Goal: Transaction & Acquisition: Purchase product/service

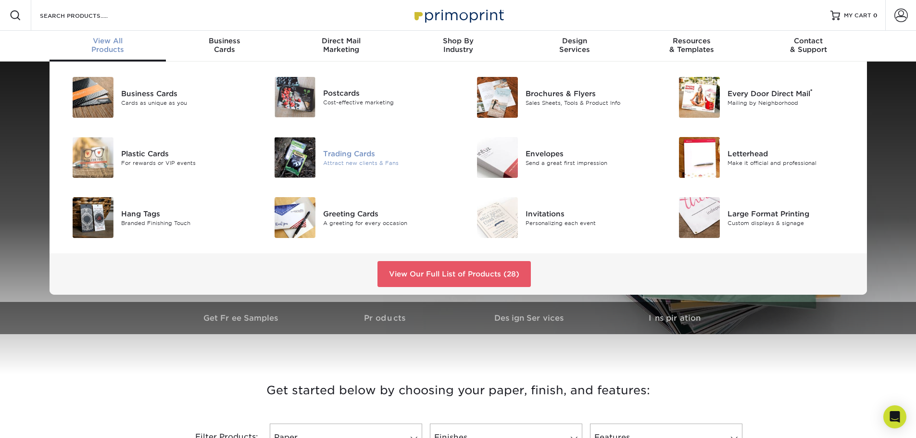
click at [364, 158] on div "Trading Cards" at bounding box center [386, 153] width 127 height 11
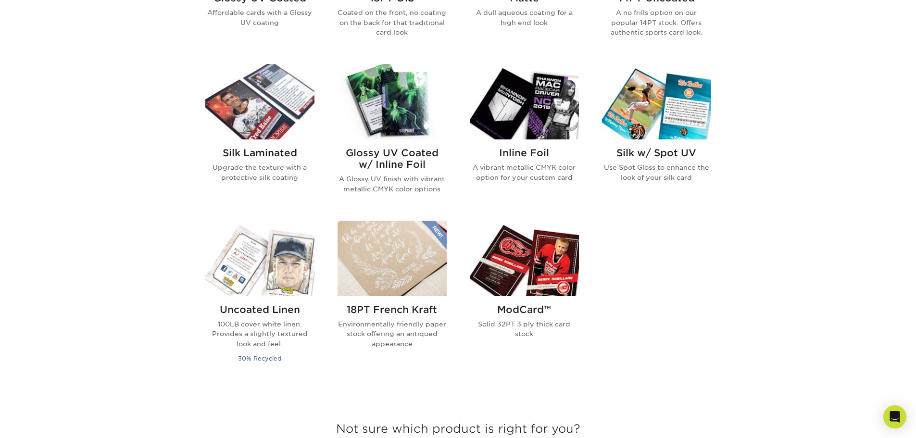
scroll to position [625, 0]
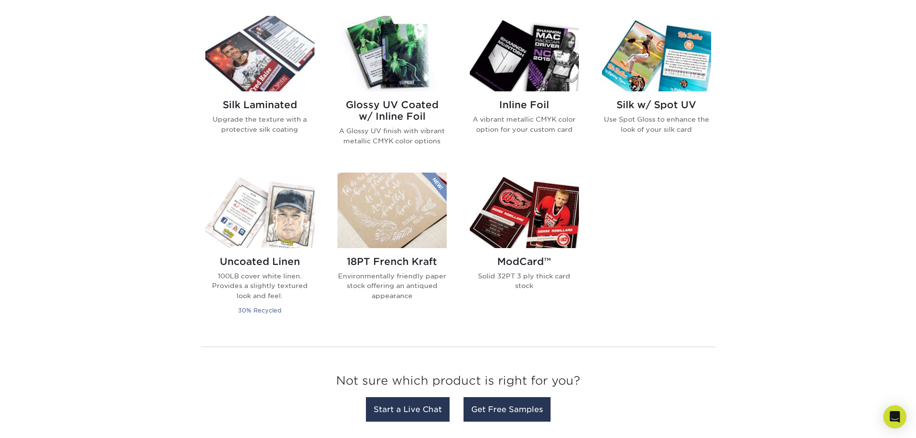
click at [553, 245] on img at bounding box center [524, 211] width 109 height 76
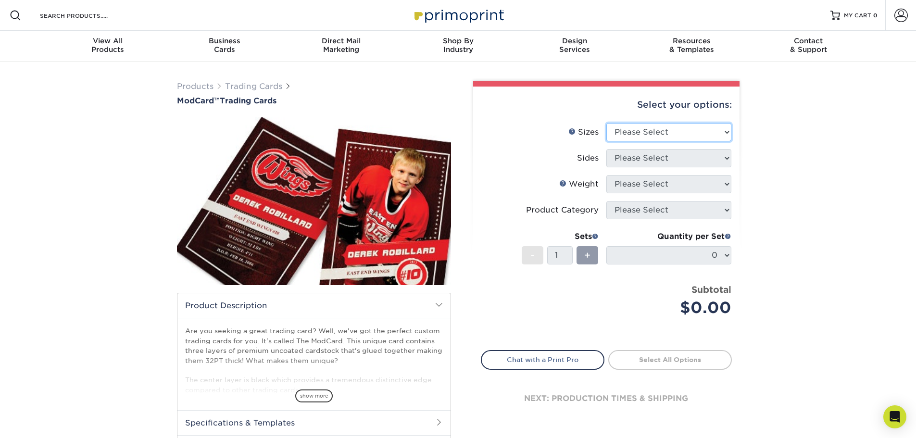
click at [726, 127] on select "Please Select 2.5" x 3.5"" at bounding box center [669, 132] width 125 height 18
select select "2.50x3.50"
click at [607, 123] on select "Please Select 2.5" x 3.5"" at bounding box center [669, 132] width 125 height 18
click at [715, 154] on select "Please Select Print Both Sides Print Front Only" at bounding box center [669, 158] width 125 height 18
select select "13abbda7-1d64-4f25-8bb2-c179b224825d"
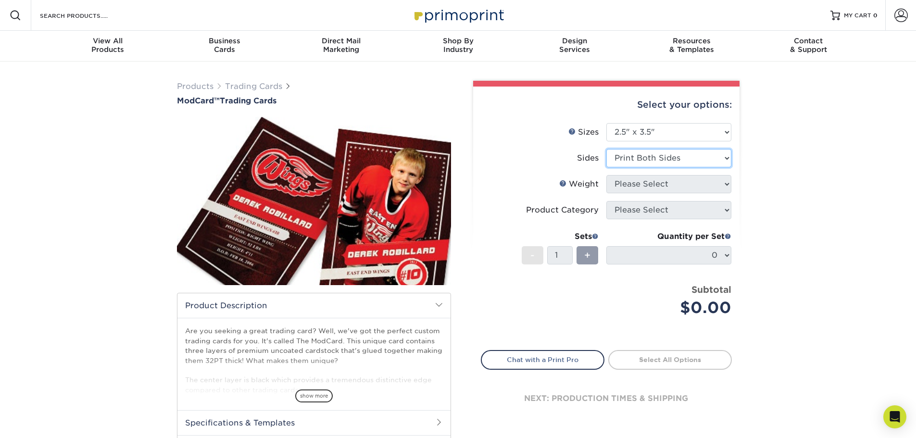
click at [607, 149] on select "Please Select Print Both Sides Print Front Only" at bounding box center [669, 158] width 125 height 18
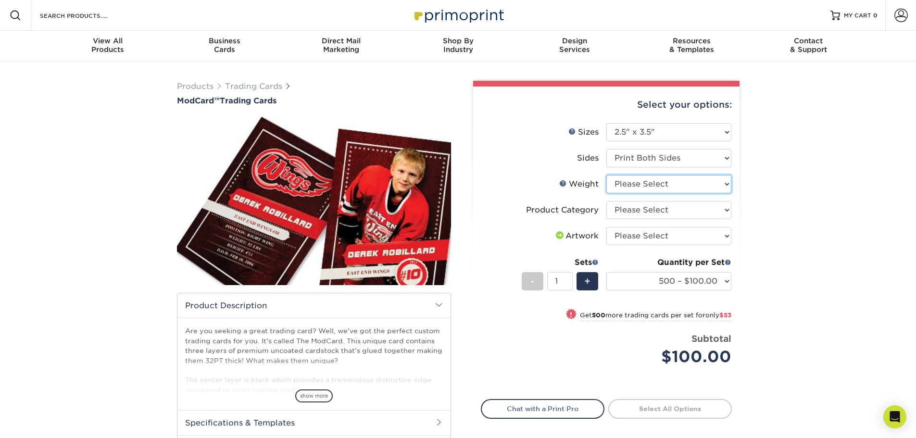
click at [720, 188] on select "Please Select 32PTUCBLK" at bounding box center [669, 184] width 125 height 18
drag, startPoint x: 789, startPoint y: 172, endPoint x: 707, endPoint y: 182, distance: 82.9
click at [789, 171] on div "Products Trading Cards ModCard™ Trading Cards show more Templates /" at bounding box center [458, 293] width 916 height 463
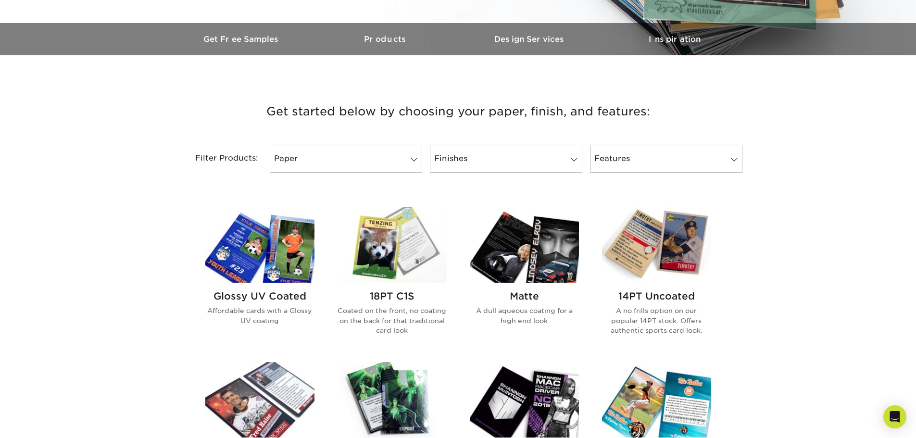
scroll to position [289, 0]
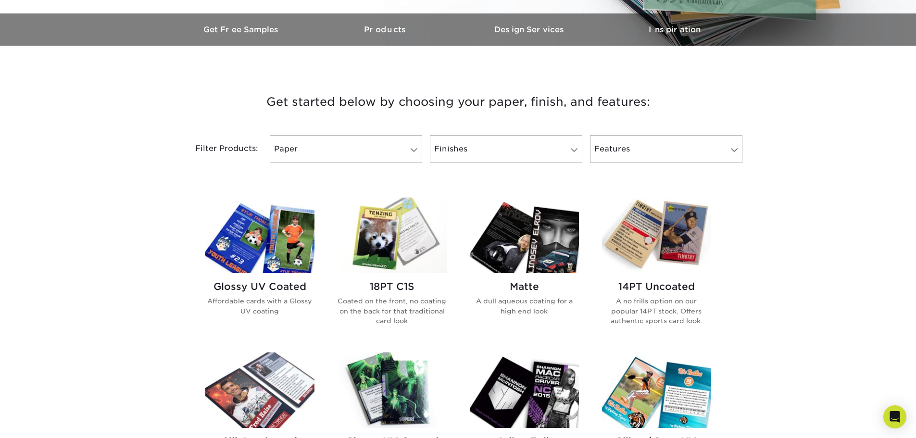
click at [294, 247] on img at bounding box center [259, 236] width 109 height 76
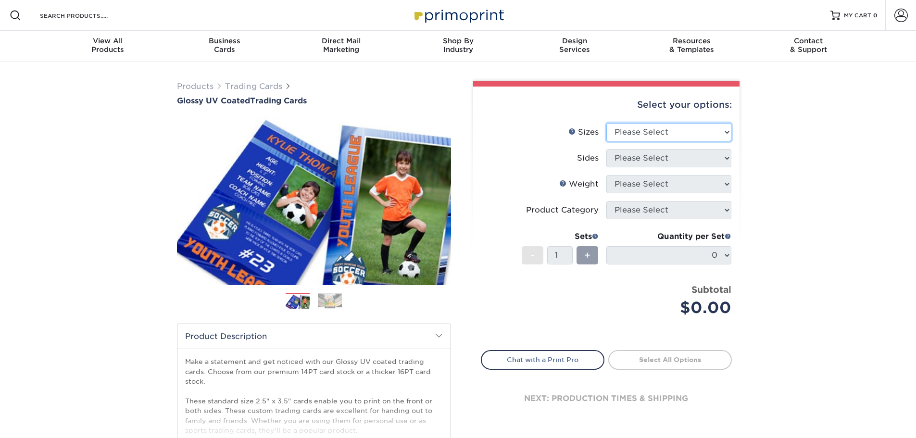
click at [643, 128] on select "Please Select 2.5" x 3.5"" at bounding box center [669, 132] width 125 height 18
select select "2.50x3.50"
click at [607, 123] on select "Please Select 2.5" x 3.5"" at bounding box center [669, 132] width 125 height 18
click at [696, 156] on select "Please Select Print Both Sides Print Front Only" at bounding box center [669, 158] width 125 height 18
select select "13abbda7-1d64-4f25-8bb2-c179b224825d"
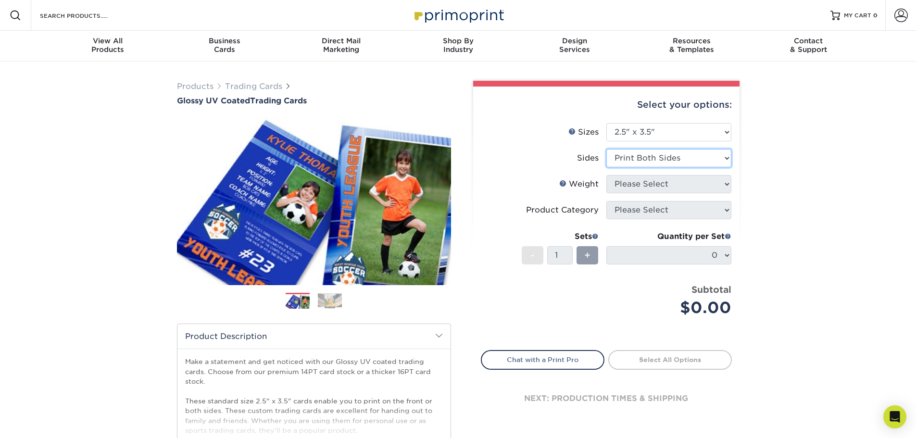
click at [607, 149] on select "Please Select Print Both Sides Print Front Only" at bounding box center [669, 158] width 125 height 18
click at [724, 180] on select "Please Select 16PT 14PT 18PT C1S" at bounding box center [669, 184] width 125 height 18
select select "18PTC1S"
click at [607, 175] on select "Please Select 16PT 14PT 18PT C1S" at bounding box center [669, 184] width 125 height 18
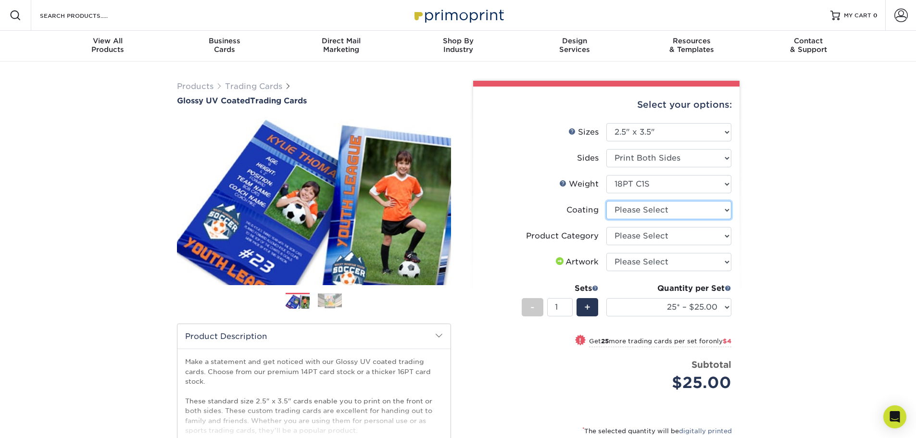
click at [699, 206] on select at bounding box center [669, 210] width 125 height 18
select select "1e8116af-acfc-44b1-83dc-8181aa338834"
click at [607, 201] on select at bounding box center [669, 210] width 125 height 18
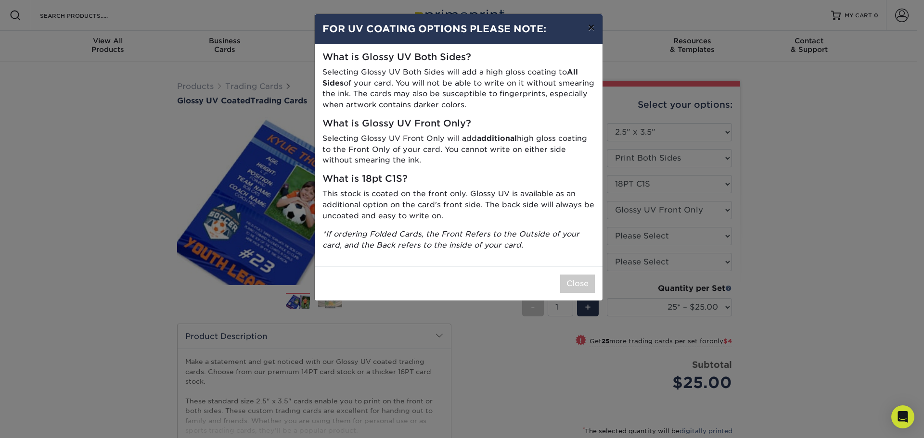
click at [589, 25] on button "×" at bounding box center [591, 27] width 22 height 27
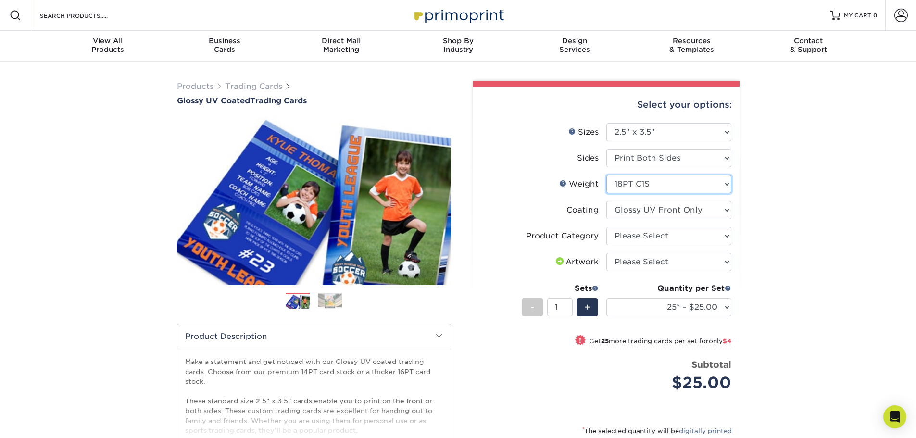
click at [683, 180] on select "Please Select 16PT 14PT 18PT C1S" at bounding box center [669, 184] width 125 height 18
click at [893, 193] on div "Products Trading Cards Glossy UV Coated Trading Cards Previous Next /" at bounding box center [458, 319] width 916 height 514
click at [710, 236] on select "Please Select Trading Cards" at bounding box center [669, 236] width 125 height 18
select select "c2f9bce9-36c2-409d-b101-c29d9d031e18"
click at [607, 227] on select "Please Select Trading Cards" at bounding box center [669, 236] width 125 height 18
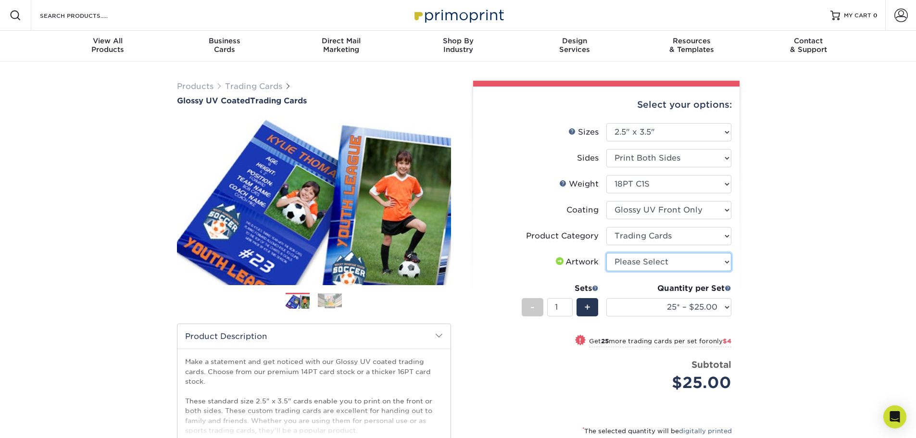
click at [695, 266] on select "Please Select I will upload files I need a design - $100" at bounding box center [669, 262] width 125 height 18
select select "upload"
click at [607, 253] on select "Please Select I will upload files I need a design - $100" at bounding box center [669, 262] width 125 height 18
click at [793, 251] on div "Products Trading Cards Glossy UV Coated Trading Cards Previous Next /" at bounding box center [458, 319] width 916 height 514
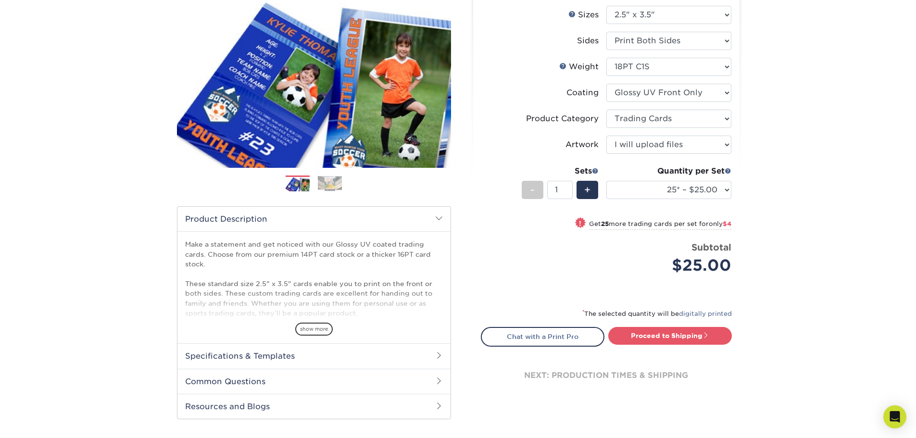
scroll to position [144, 0]
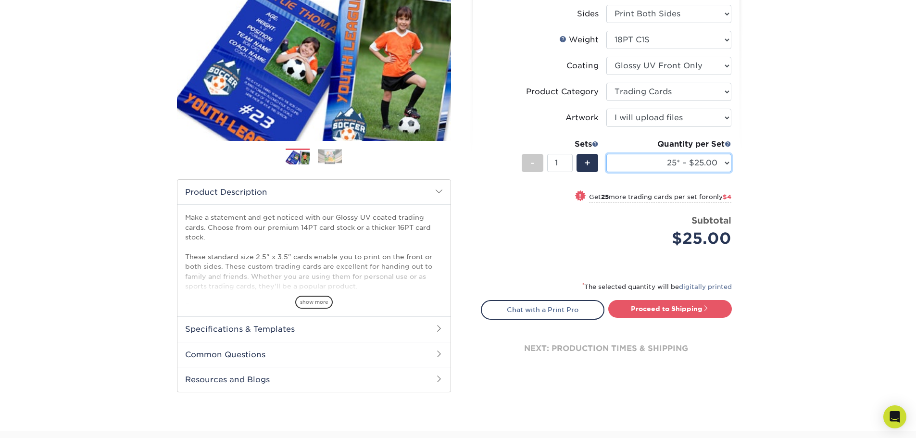
click at [720, 165] on select "25* – $25.00 50* – $29.00 75* – $37.00 100* – $41.00 250* – $48.00 500 – $58.00…" at bounding box center [669, 163] width 125 height 18
click at [607, 154] on select "25* – $25.00 50* – $29.00 75* – $37.00 100* – $41.00 250* – $48.00 500 – $58.00…" at bounding box center [669, 163] width 125 height 18
click at [813, 184] on div "Products Trading Cards Glossy UV Coated Trading Cards Previous Next /" at bounding box center [458, 174] width 916 height 514
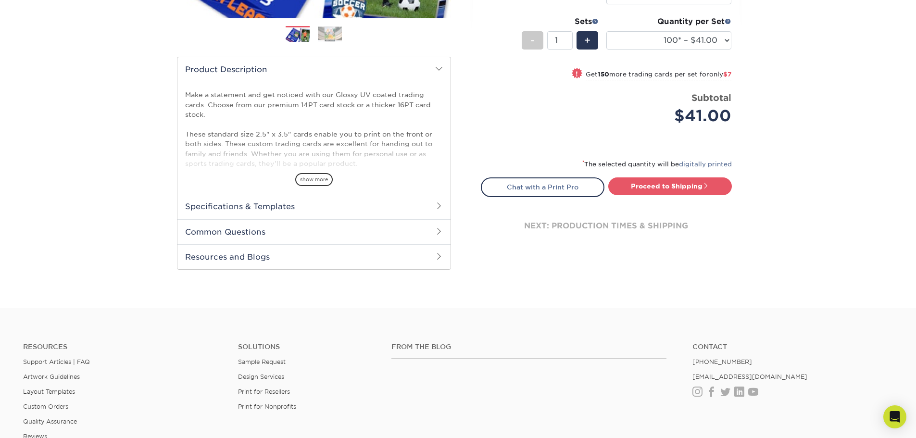
scroll to position [289, 0]
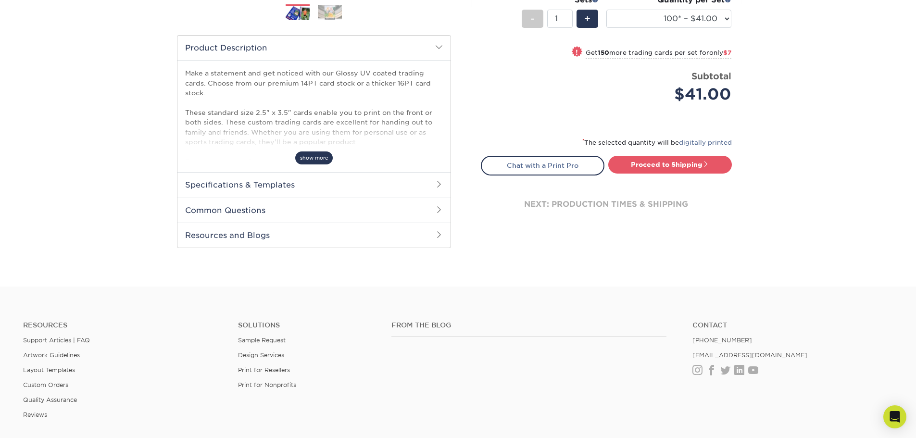
click at [310, 161] on span "show more" at bounding box center [314, 158] width 38 height 13
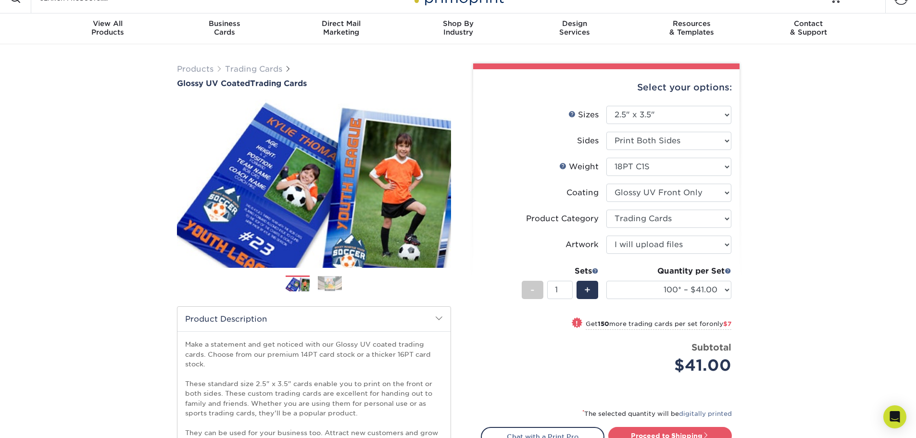
scroll to position [0, 0]
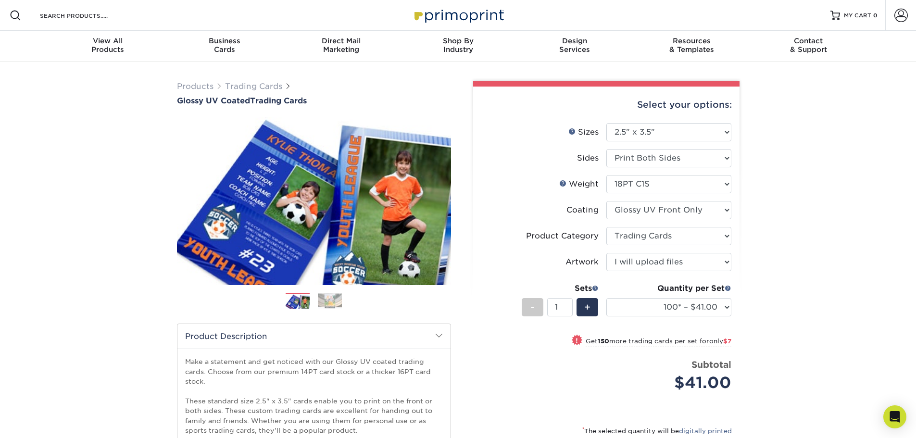
click at [576, 340] on span "!" at bounding box center [577, 341] width 2 height 10
select select "250* – $48.00"
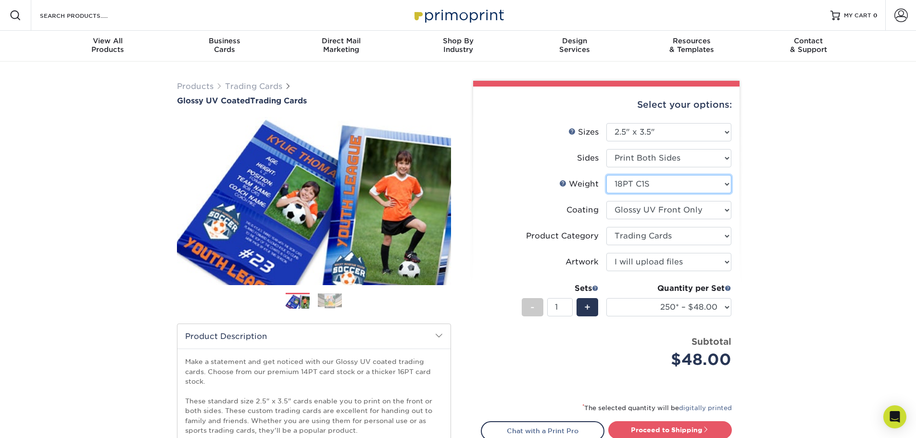
click at [690, 189] on select "Please Select 16PT 14PT 18PT C1S" at bounding box center [669, 184] width 125 height 18
click at [693, 190] on select "Please Select 16PT 14PT 18PT C1S" at bounding box center [669, 184] width 125 height 18
select select "16PT"
click at [607, 175] on select "Please Select 16PT 14PT 18PT C1S" at bounding box center [669, 184] width 125 height 18
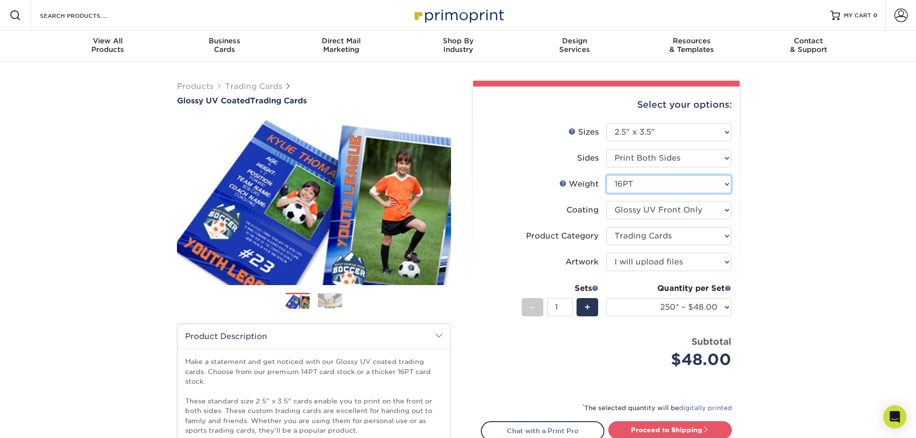
select select "-1"
select select
select select "-1"
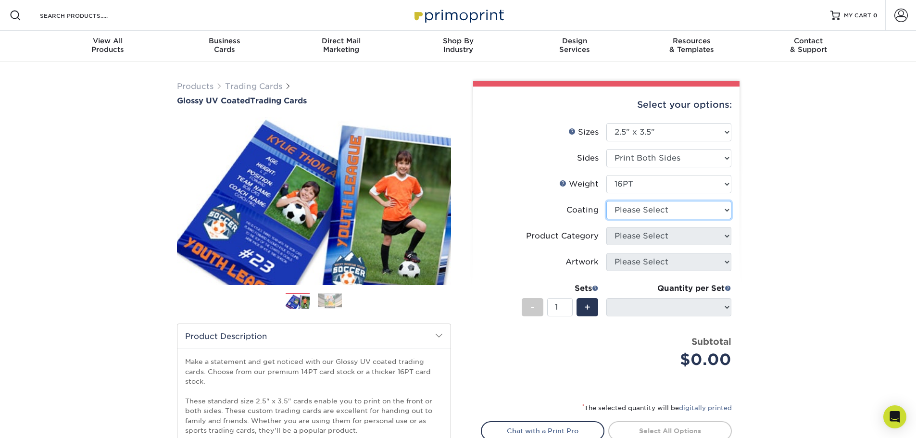
click at [708, 211] on select at bounding box center [669, 210] width 125 height 18
select select "ae367451-b2b8-45df-a344-0f05b6a12993"
click at [607, 201] on select at bounding box center [669, 210] width 125 height 18
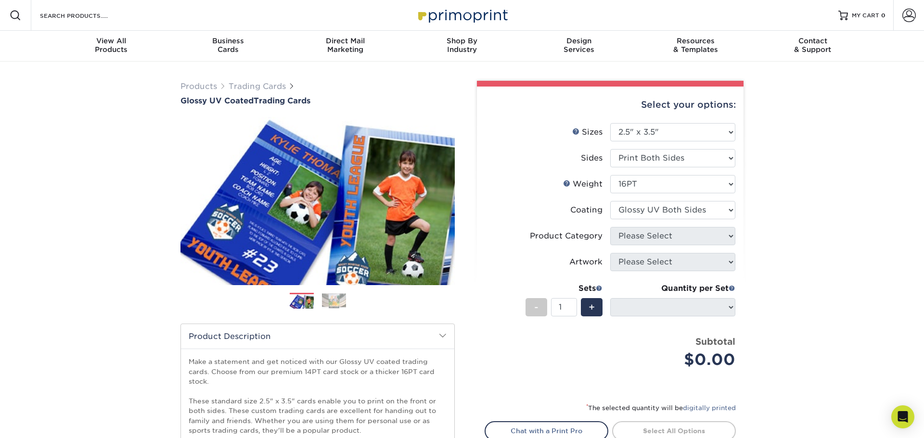
select select "-1"
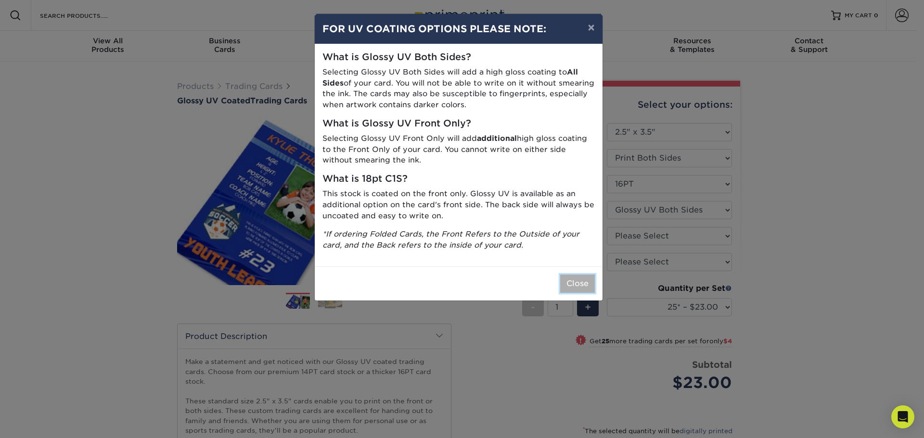
click at [583, 284] on button "Close" at bounding box center [577, 284] width 35 height 18
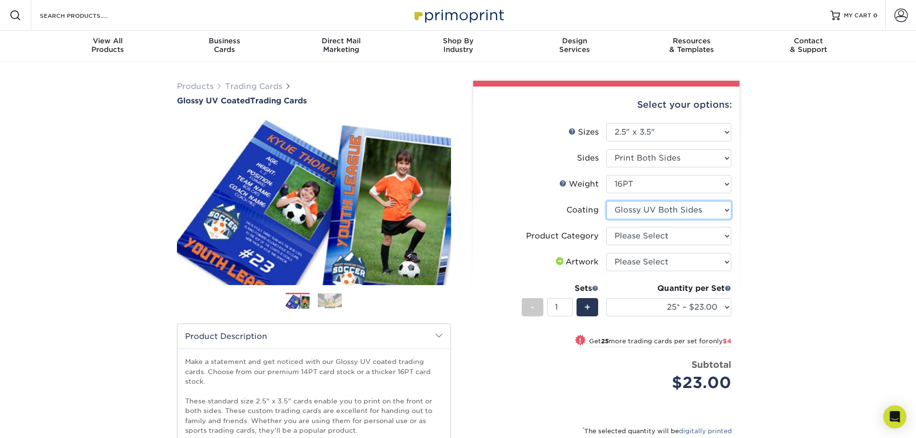
click at [716, 215] on select at bounding box center [669, 210] width 125 height 18
click at [607, 201] on select at bounding box center [669, 210] width 125 height 18
click at [714, 236] on select "Please Select Trading Cards" at bounding box center [669, 236] width 125 height 18
select select "c2f9bce9-36c2-409d-b101-c29d9d031e18"
click at [607, 227] on select "Please Select Trading Cards" at bounding box center [669, 236] width 125 height 18
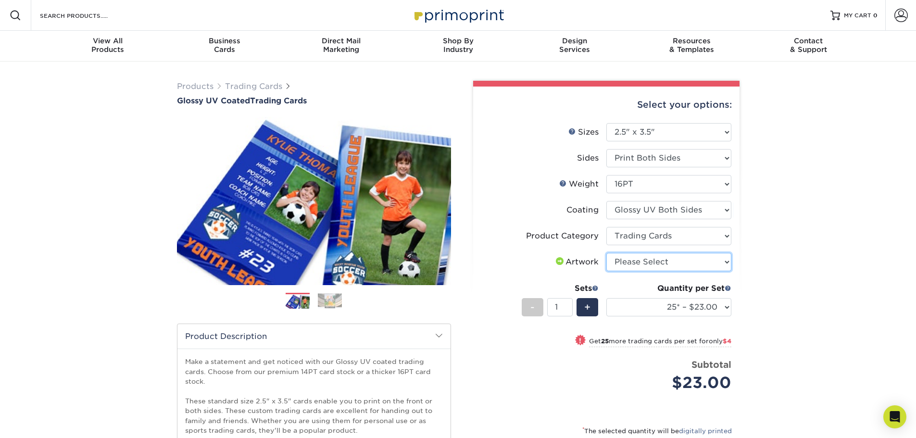
click at [717, 260] on select "Please Select I will upload files I need a design - $100" at bounding box center [669, 262] width 125 height 18
select select "upload"
click at [607, 253] on select "Please Select I will upload files I need a design - $100" at bounding box center [669, 262] width 125 height 18
click at [595, 306] on div "+" at bounding box center [588, 307] width 22 height 18
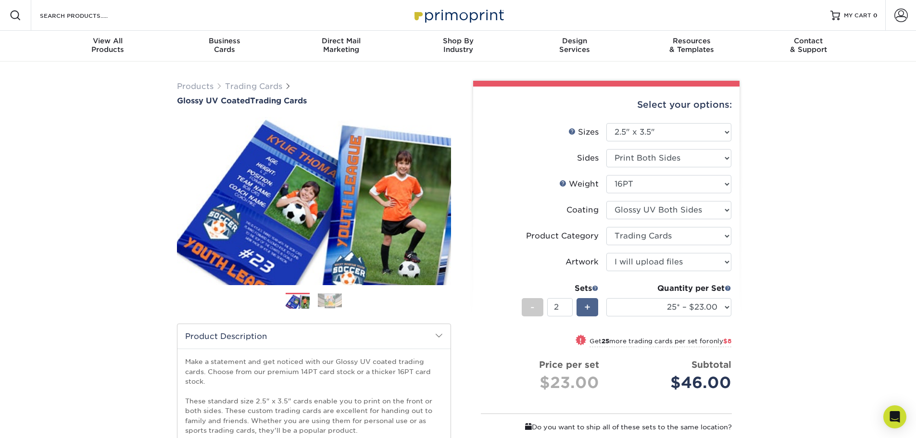
click at [595, 306] on div "+" at bounding box center [588, 307] width 22 height 18
click at [531, 310] on span "-" at bounding box center [533, 307] width 4 height 14
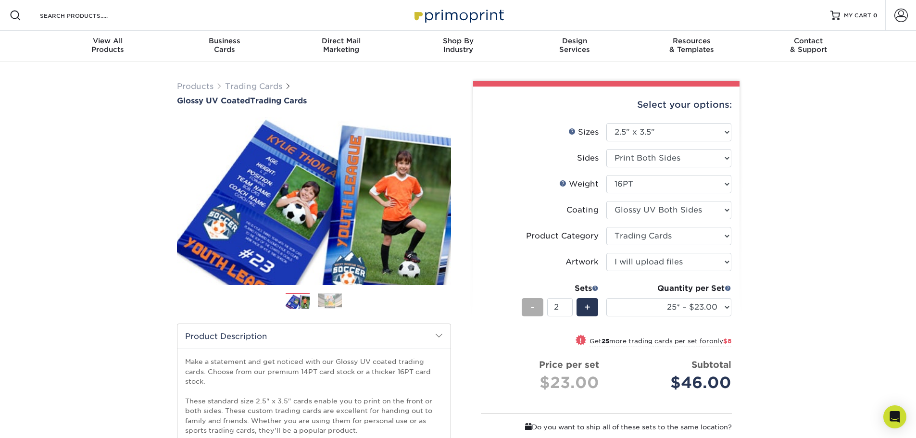
type input "1"
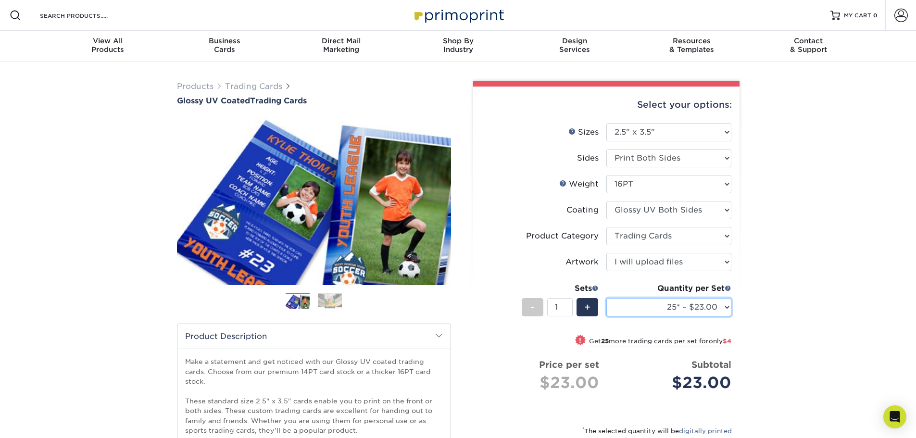
click at [725, 303] on select "25* – $23.00 50* – $27.00 75* – $33.00 100* – $37.00 250* – $47.00 500 – $58.00…" at bounding box center [669, 307] width 125 height 18
select select "250* – $47.00"
click at [607, 298] on select "25* – $23.00 50* – $27.00 75* – $33.00 100* – $37.00 250* – $47.00 500 – $58.00…" at bounding box center [669, 307] width 125 height 18
click at [721, 309] on select "25* – $23.00 50* – $27.00 75* – $33.00 100* – $37.00 250* – $47.00 500 – $58.00…" at bounding box center [669, 307] width 125 height 18
click at [607, 298] on select "25* – $23.00 50* – $27.00 75* – $33.00 100* – $37.00 250* – $47.00 500 – $58.00…" at bounding box center [669, 307] width 125 height 18
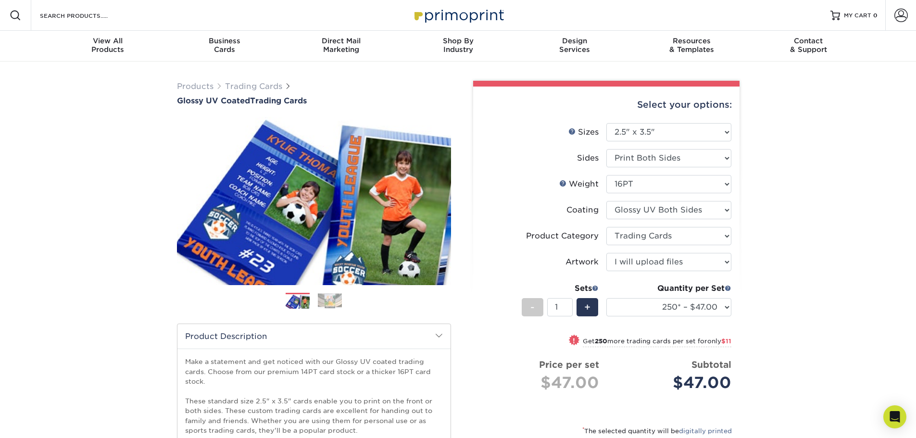
click at [785, 269] on div "Products Trading Cards Glossy UV Coated Trading Cards Previous Next /" at bounding box center [458, 333] width 916 height 543
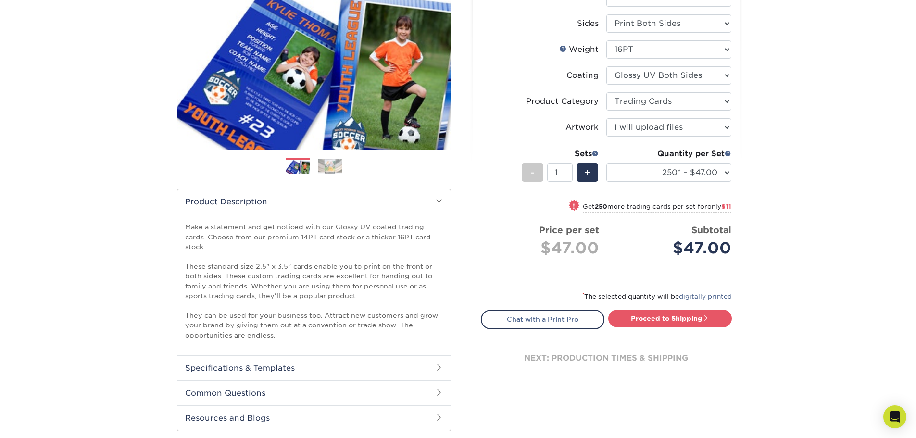
scroll to position [96, 0]
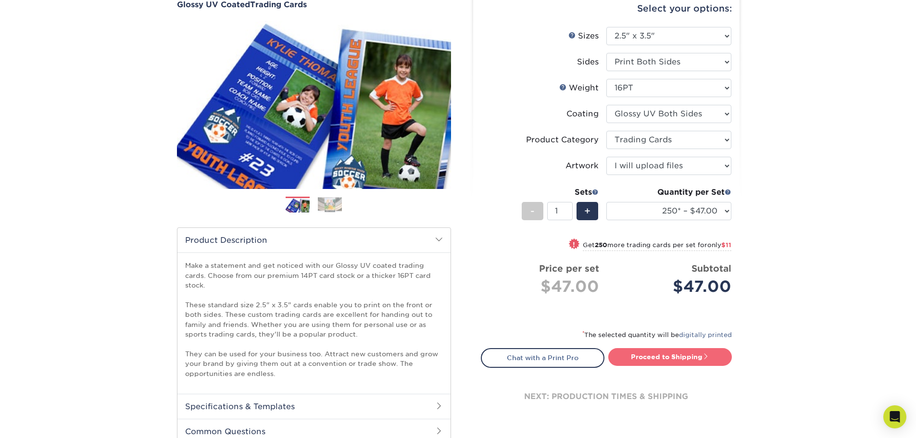
click at [688, 356] on link "Proceed to Shipping" at bounding box center [671, 356] width 124 height 17
type input "Set 1"
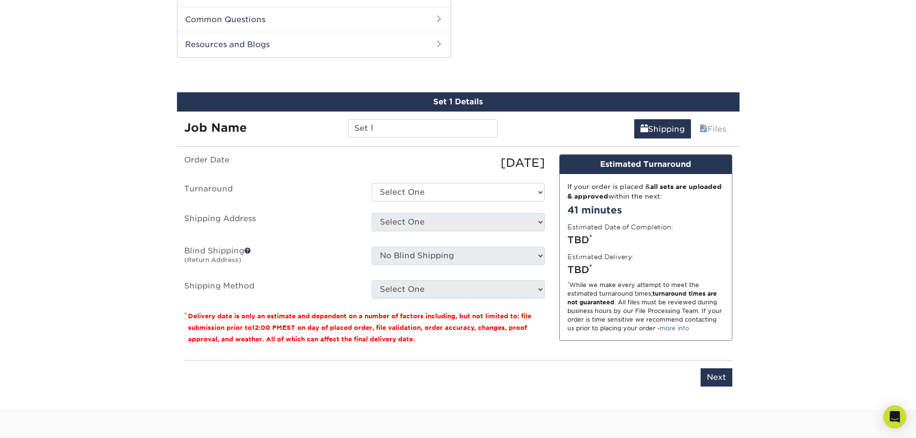
scroll to position [519, 0]
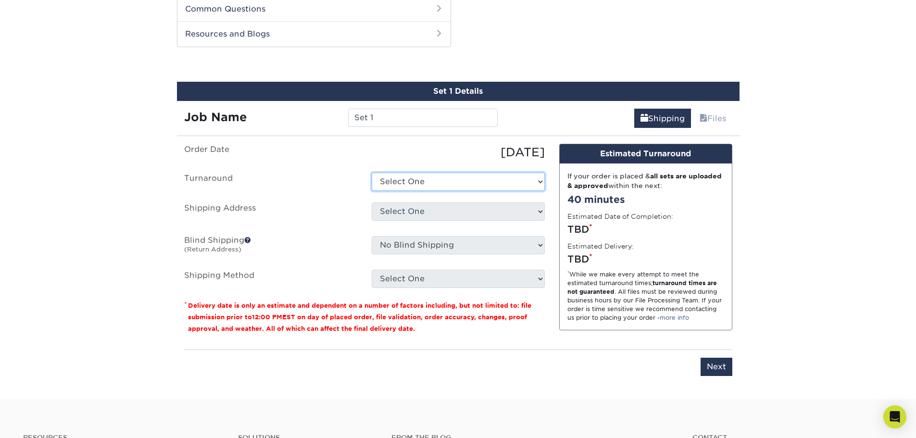
click at [498, 190] on select "Select One 2-4 Business Days 2 Day Next Business Day" at bounding box center [458, 182] width 173 height 18
select select "cf982fc7-c22a-45be-8530-f16703106b84"
click at [372, 173] on select "Select One 2-4 Business Days 2 Day Next Business Day" at bounding box center [458, 182] width 173 height 18
click at [453, 211] on select "Select One + Add New Address - Login" at bounding box center [458, 212] width 173 height 18
select select "newaddress"
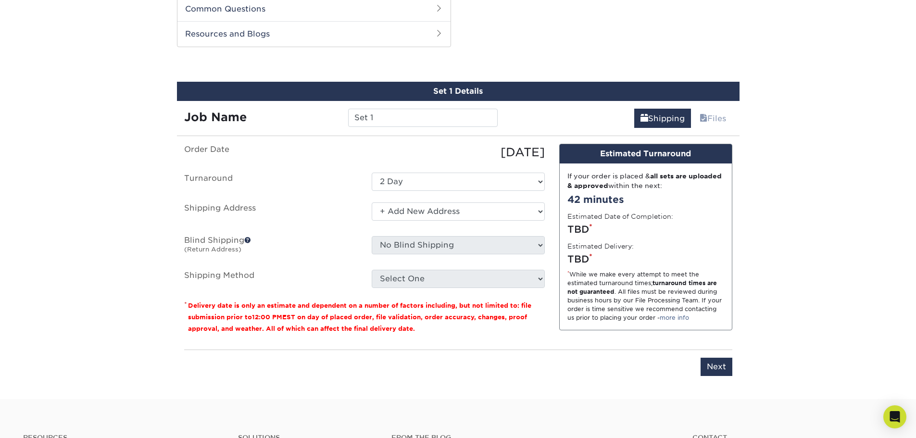
click at [372, 203] on select "Select One + Add New Address - Login" at bounding box center [458, 212] width 173 height 18
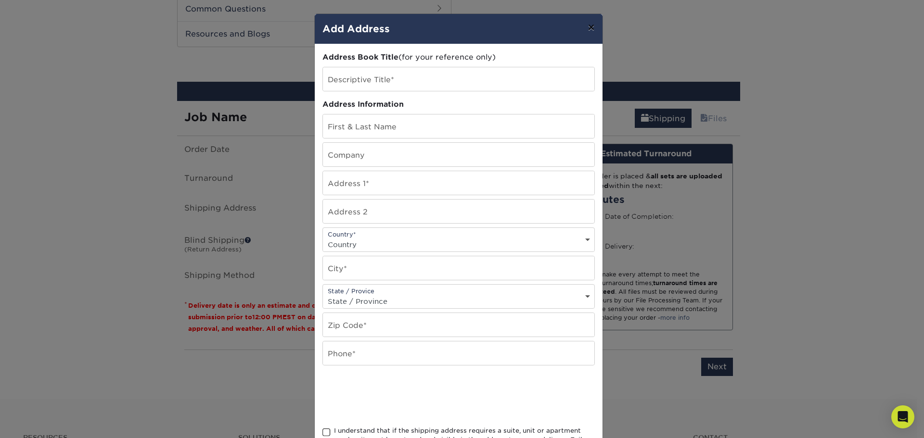
click at [590, 20] on button "×" at bounding box center [591, 27] width 22 height 27
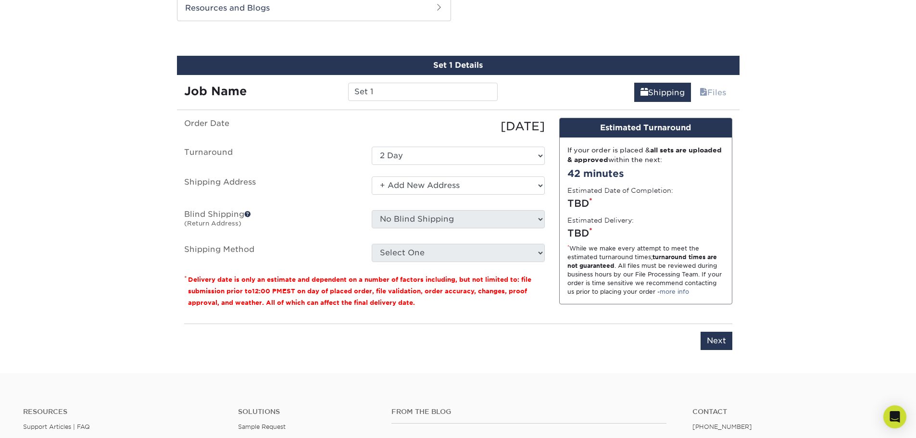
scroll to position [567, 0]
